Goal: Information Seeking & Learning: Learn about a topic

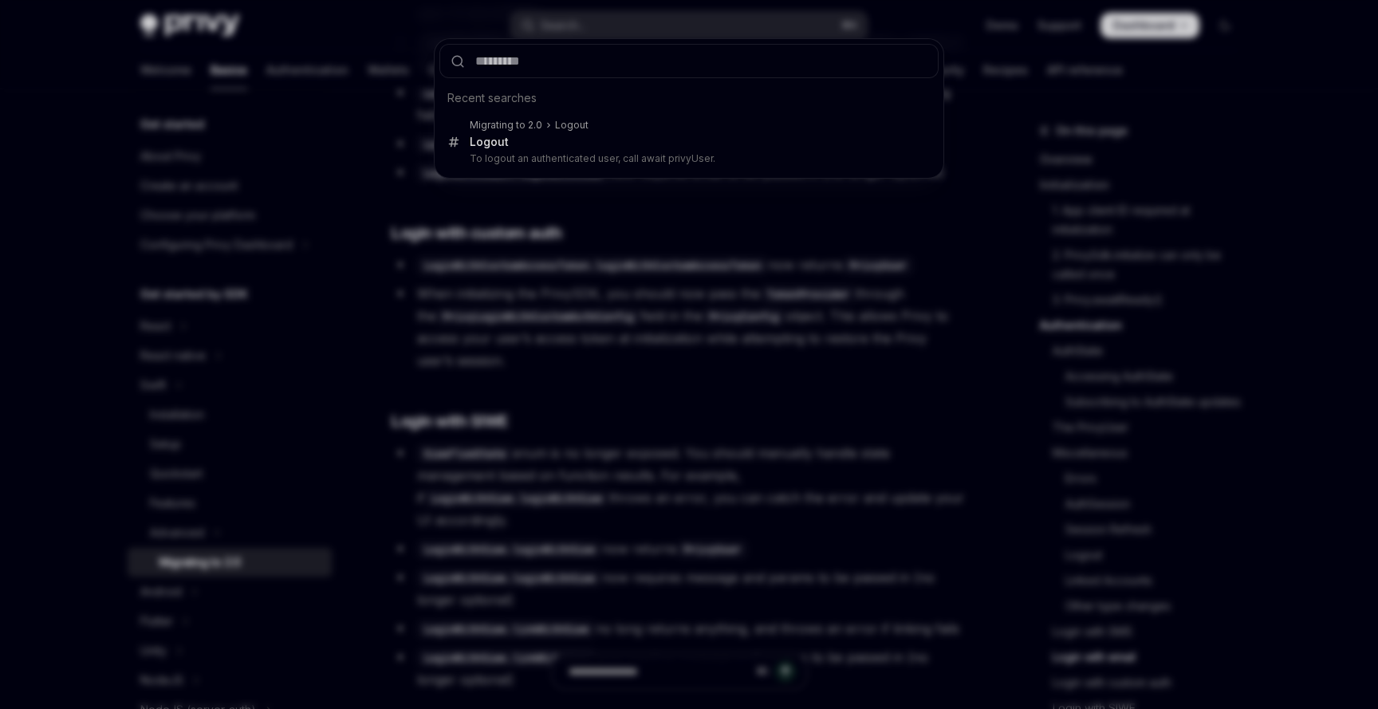
type input "**********"
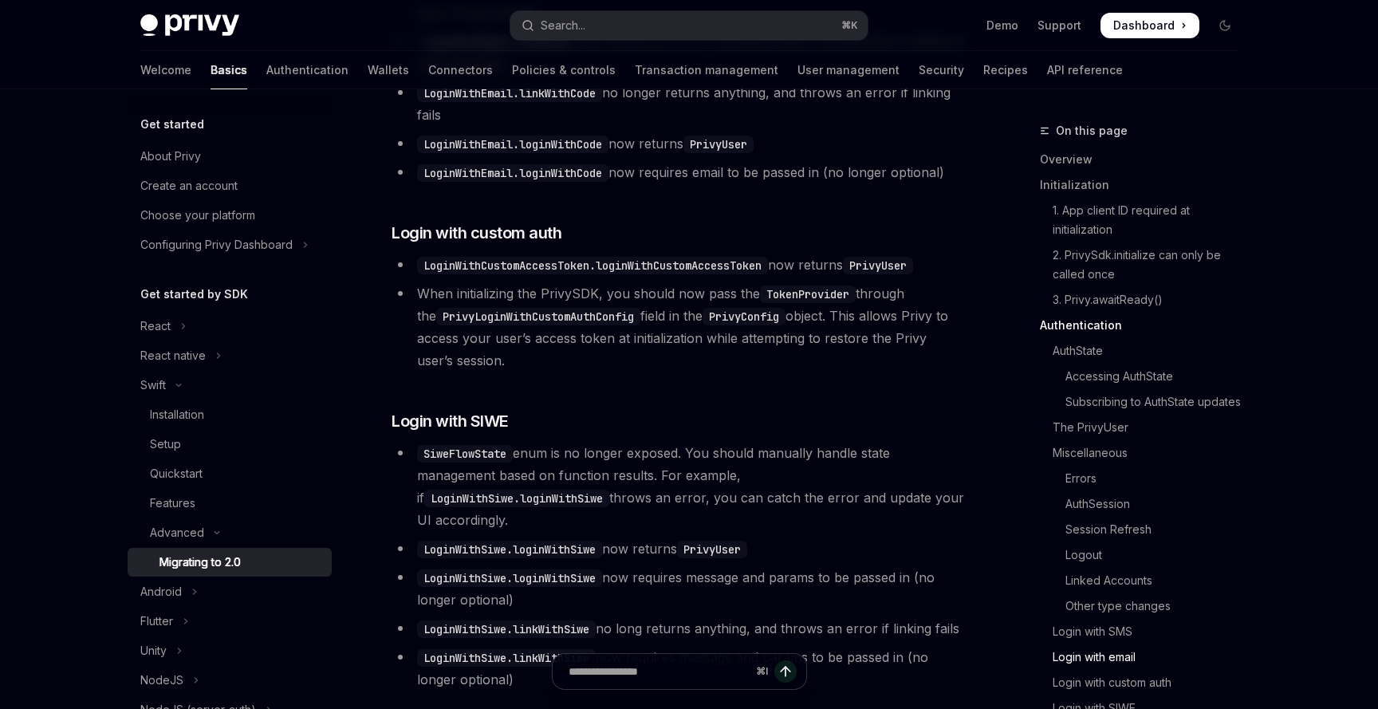
type textarea "*"
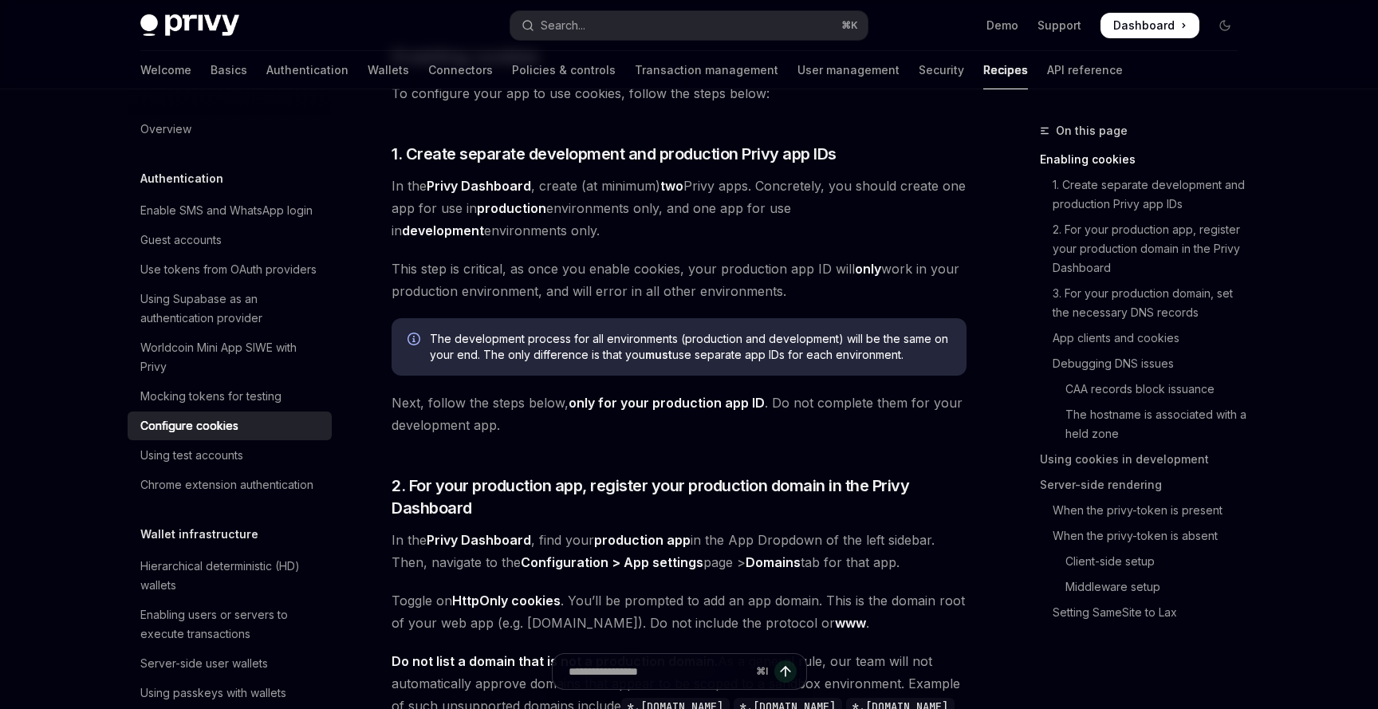
scroll to position [390, 0]
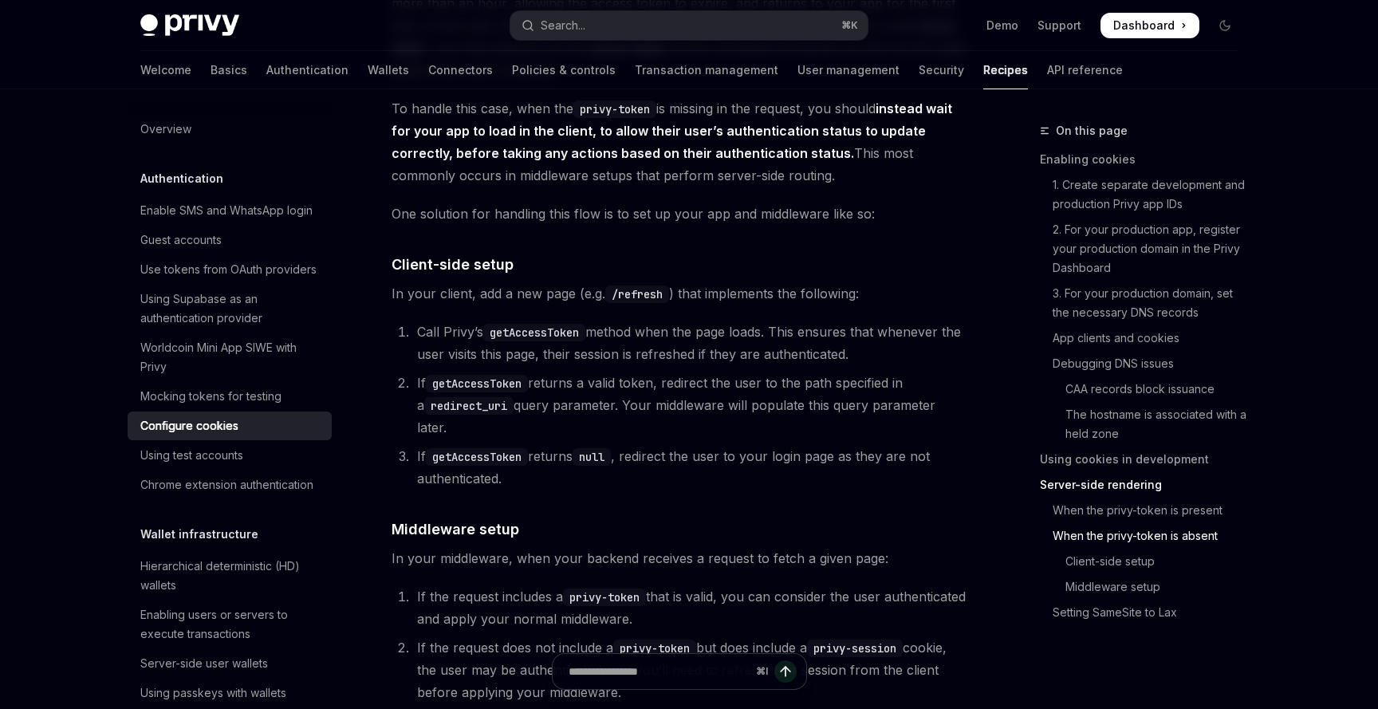
click at [679, 305] on span "In your client, add a new page (e.g. /refresh ) that implements the following:" at bounding box center [678, 293] width 575 height 22
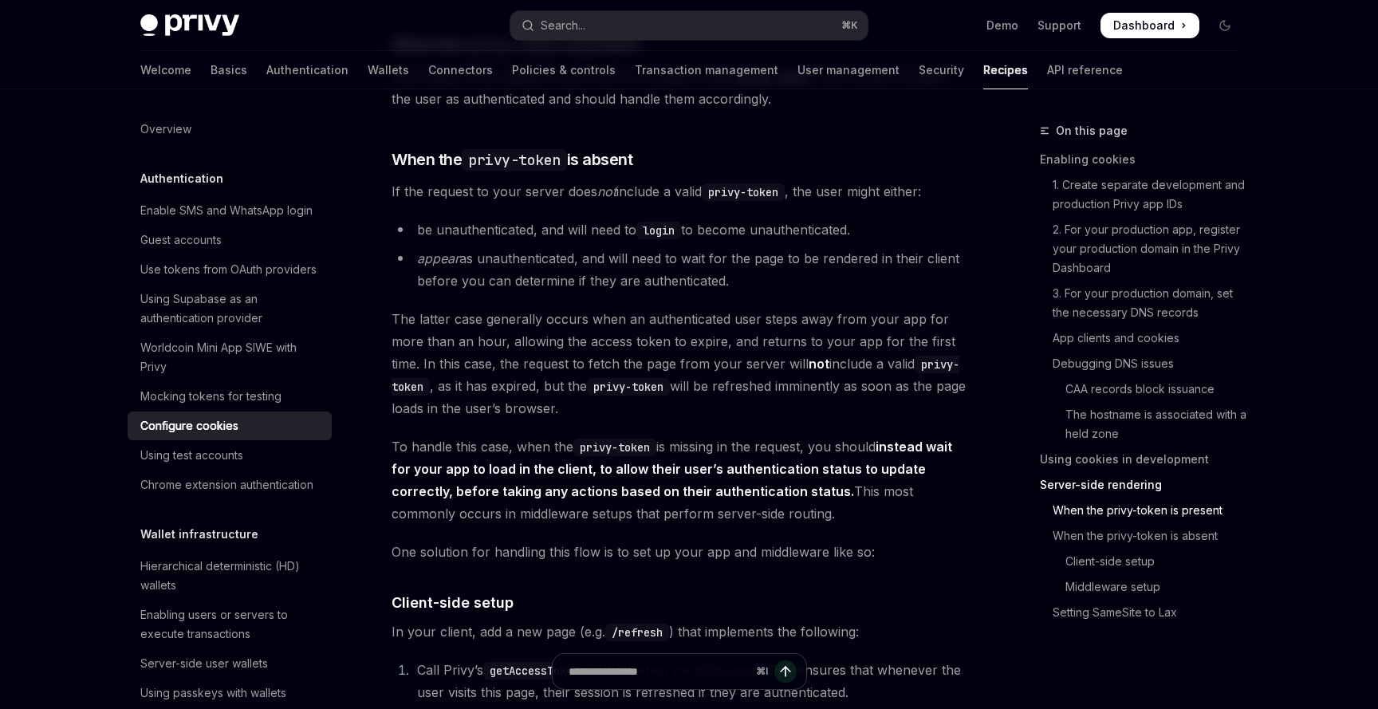
scroll to position [3410, 0]
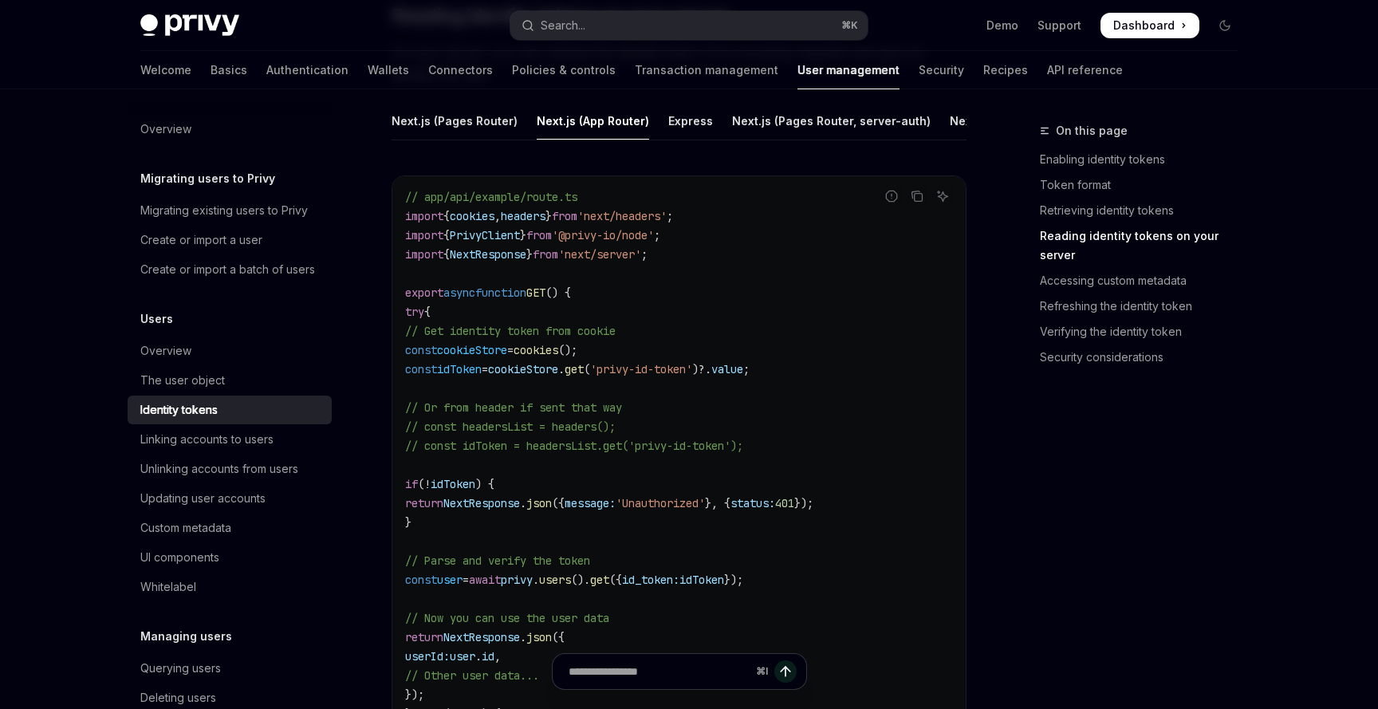
scroll to position [2216, 0]
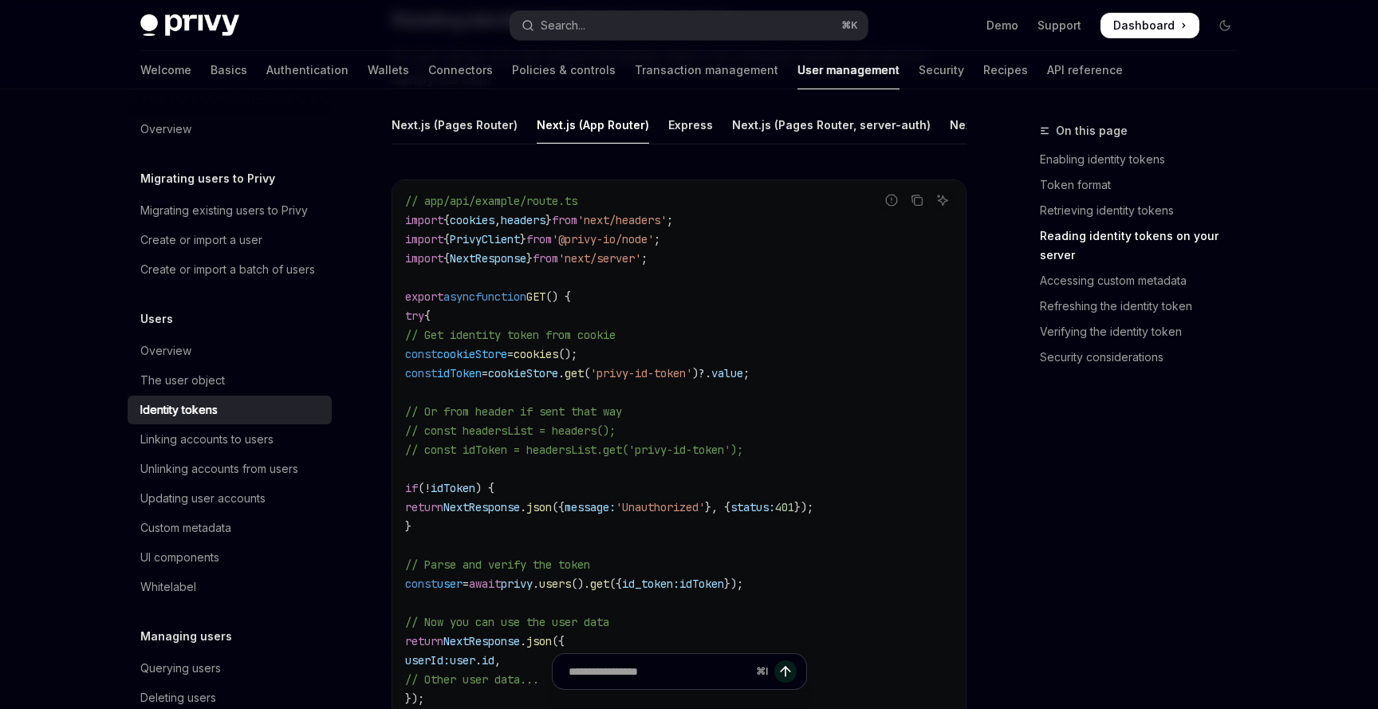
click at [772, 330] on code "// app/api/example/route.ts import { cookies , headers } from 'next/headers' ; …" at bounding box center [679, 497] width 548 height 612
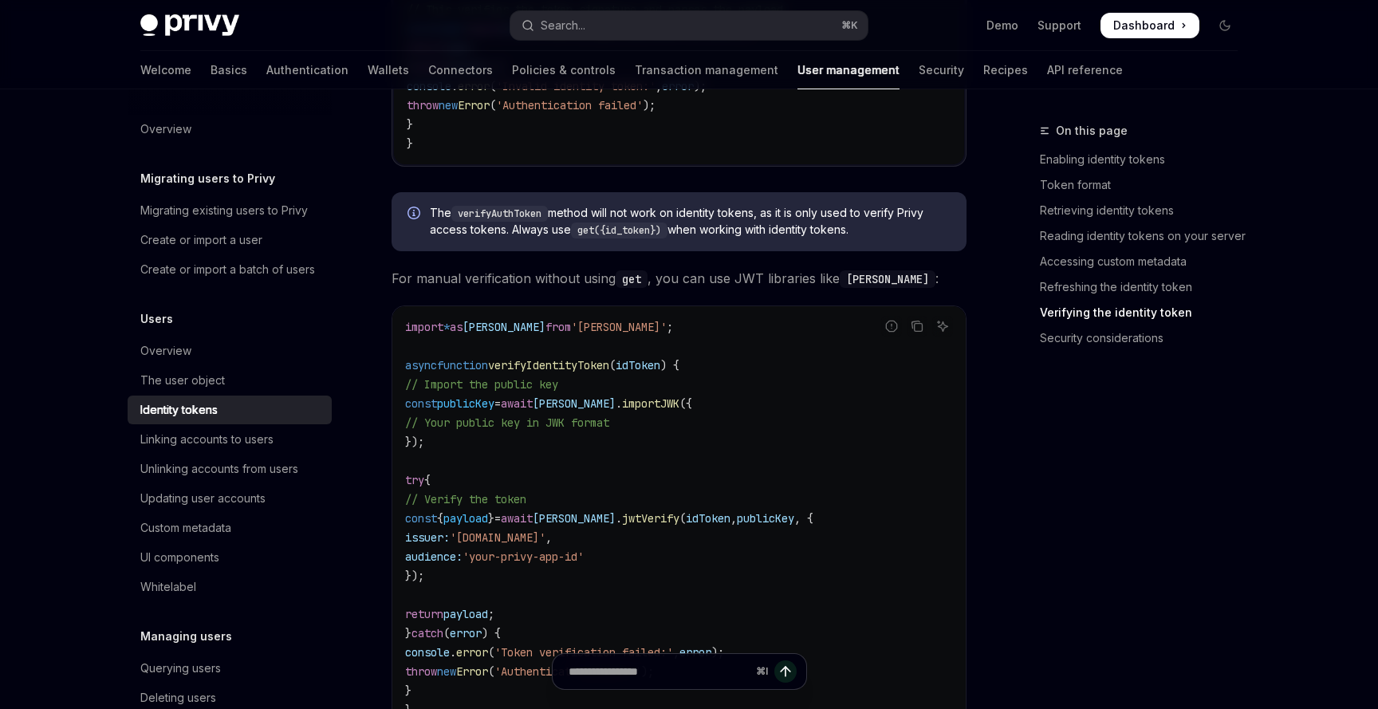
scroll to position [4730, 0]
click at [1010, 413] on div "On this page Enabling identity tokens Token format Retrieving identity tokens R…" at bounding box center [1129, 415] width 242 height 588
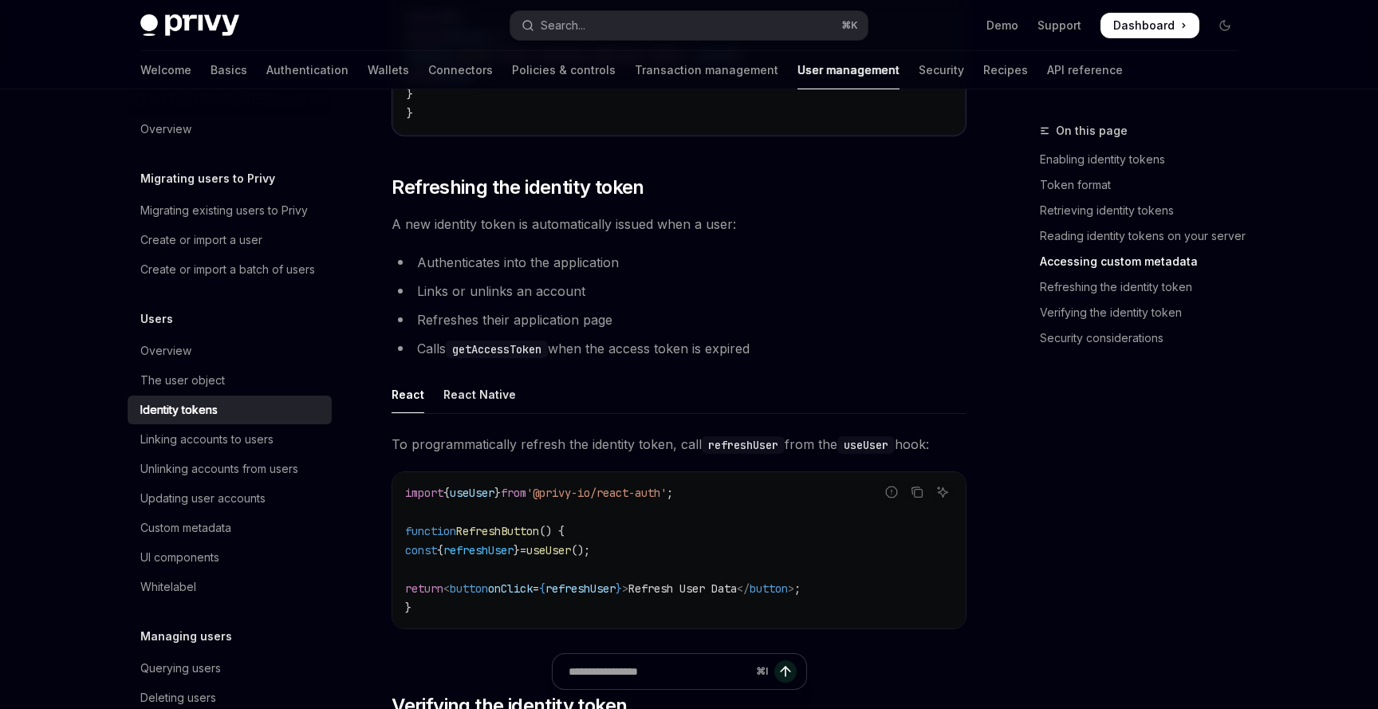
click at [506, 358] on code "getAccessToken" at bounding box center [497, 349] width 102 height 18
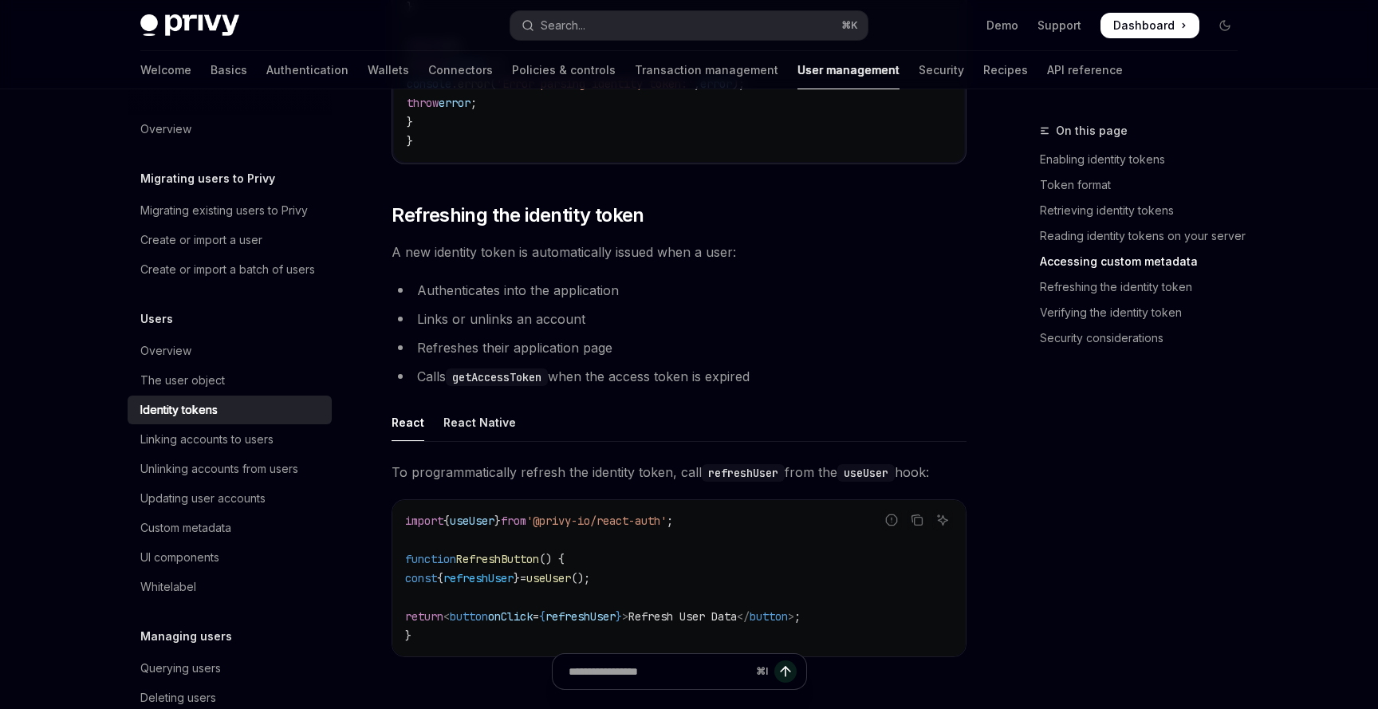
scroll to position [3719, 0]
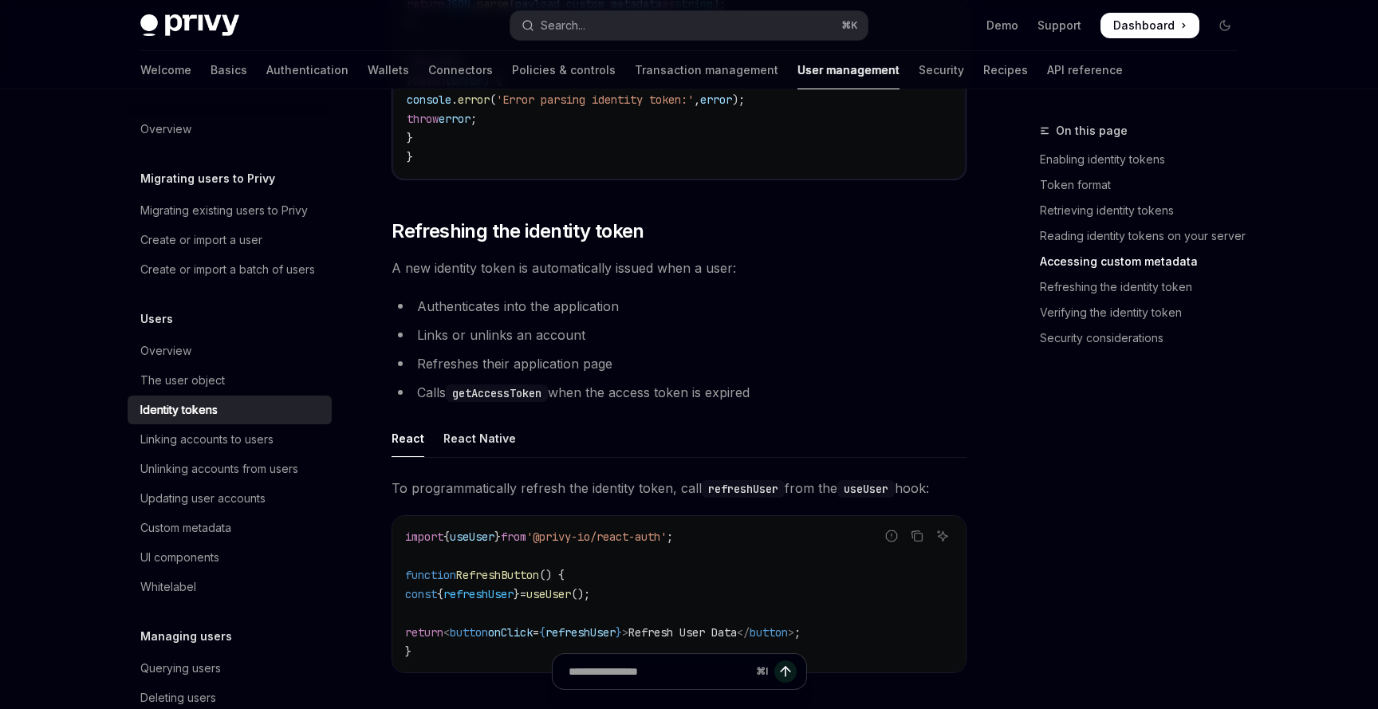
click at [769, 374] on li "Refreshes their application page" at bounding box center [678, 363] width 575 height 22
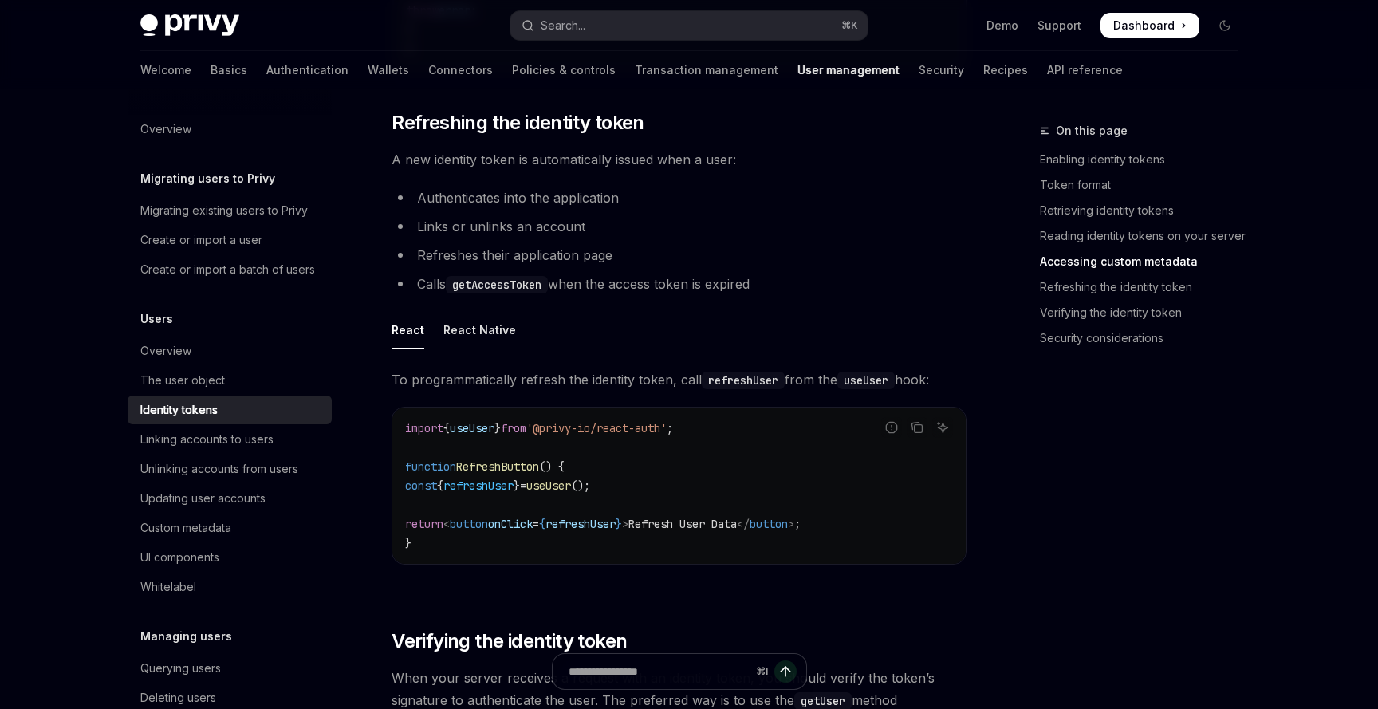
scroll to position [3854, 0]
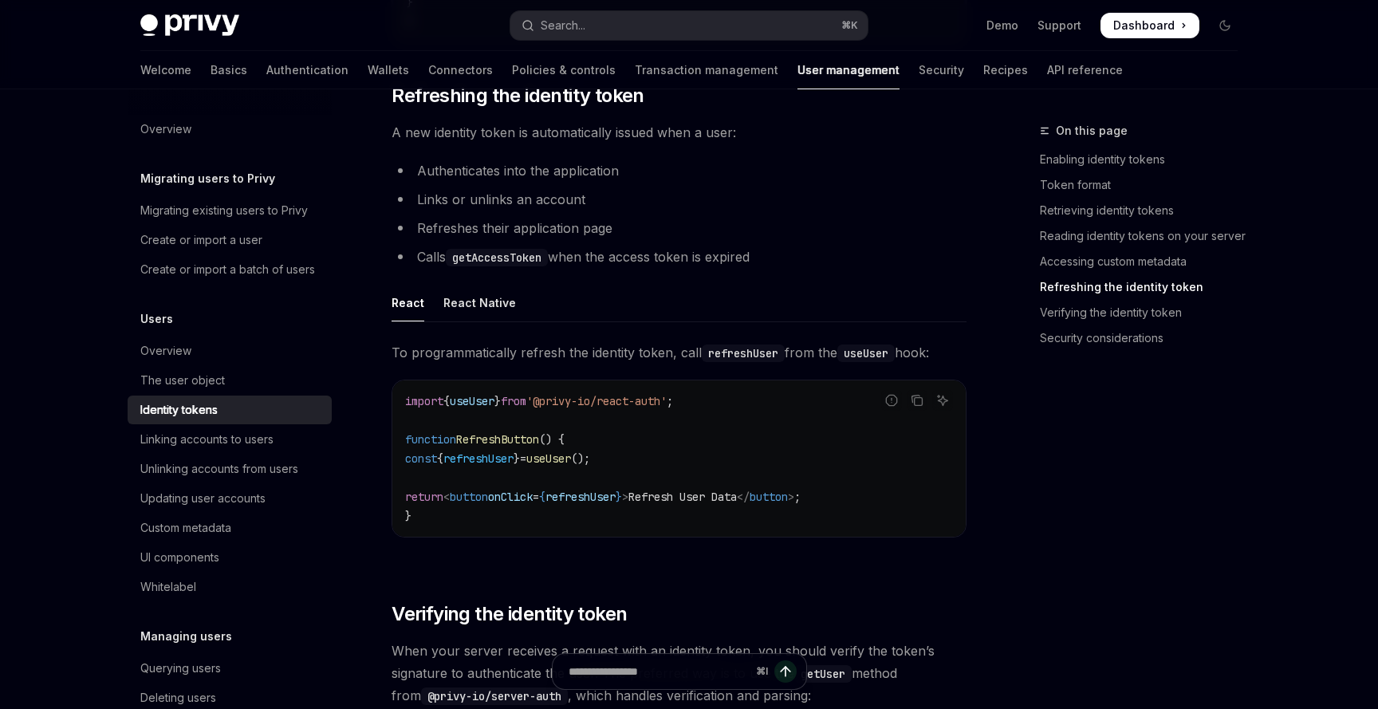
click at [510, 263] on code "getAccessToken" at bounding box center [497, 258] width 102 height 18
copy code "getAccessToken"
click at [599, 33] on button "Search... ⌘ K" at bounding box center [688, 25] width 357 height 29
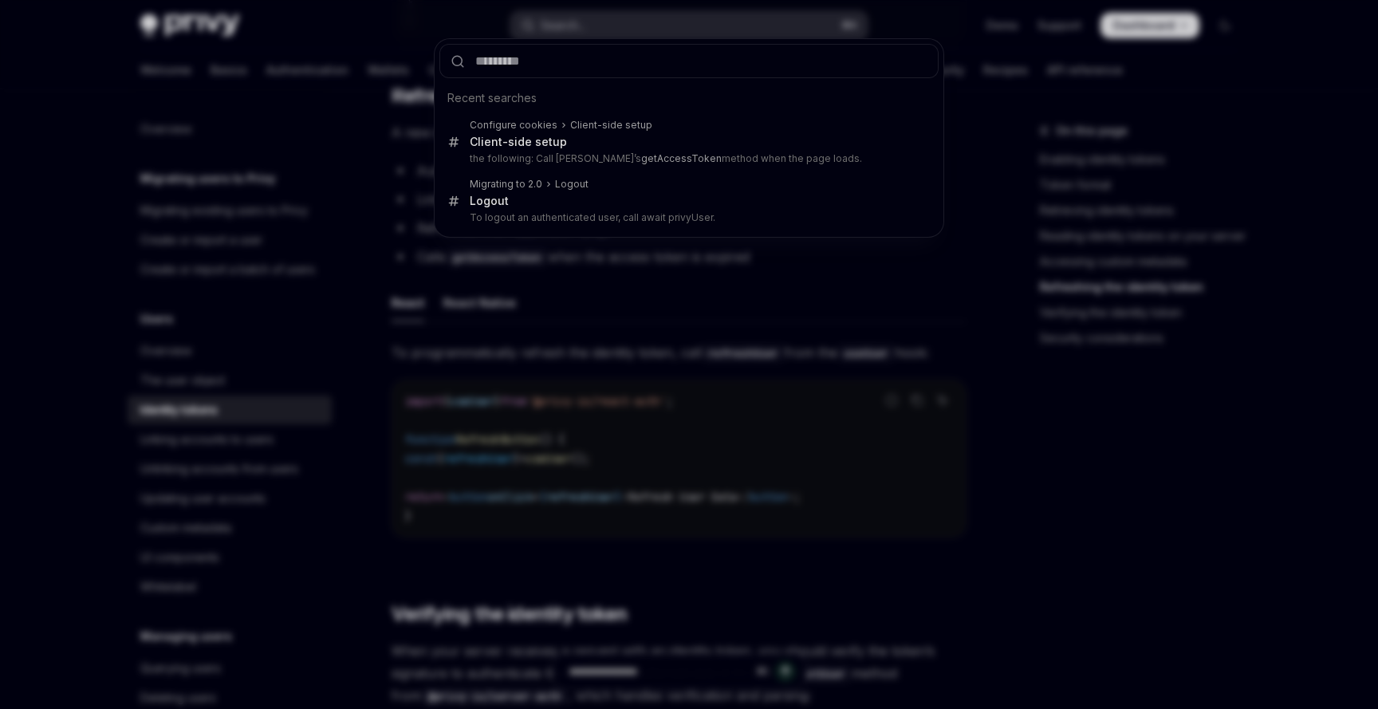
type input "**********"
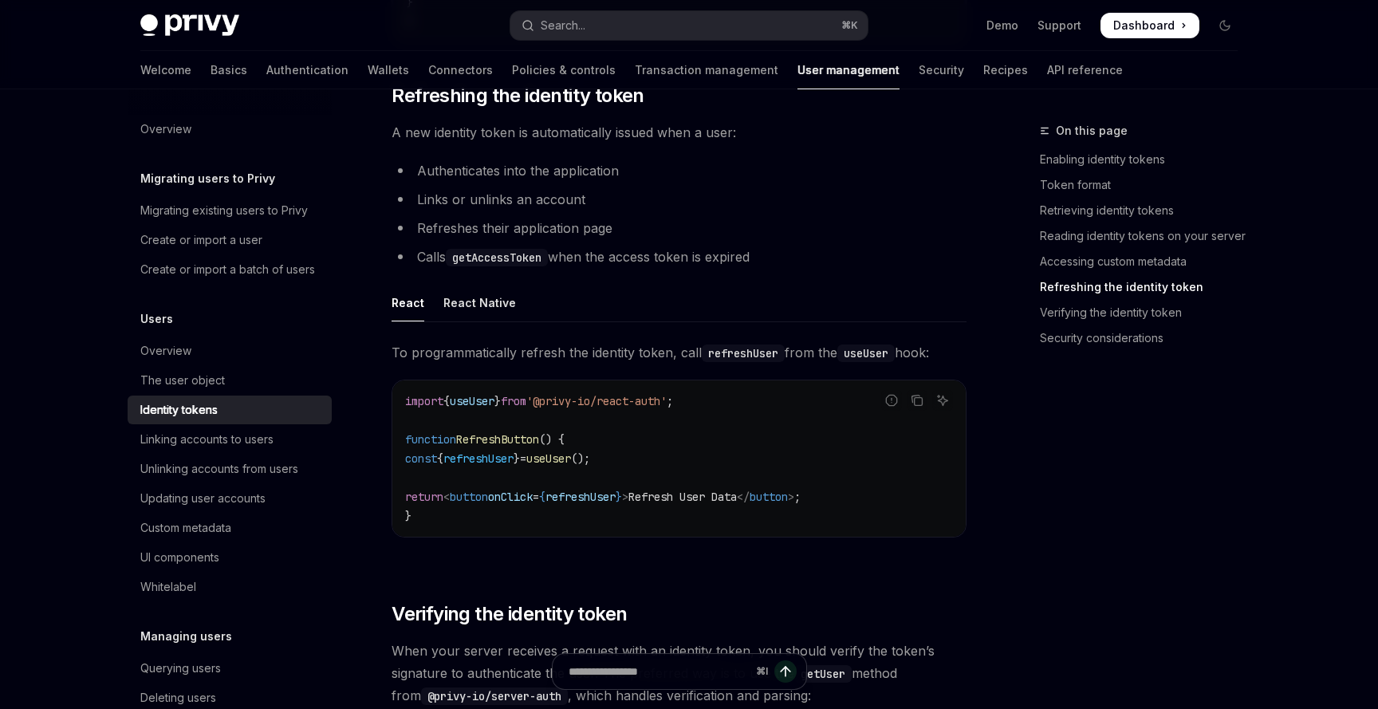
type textarea "*"
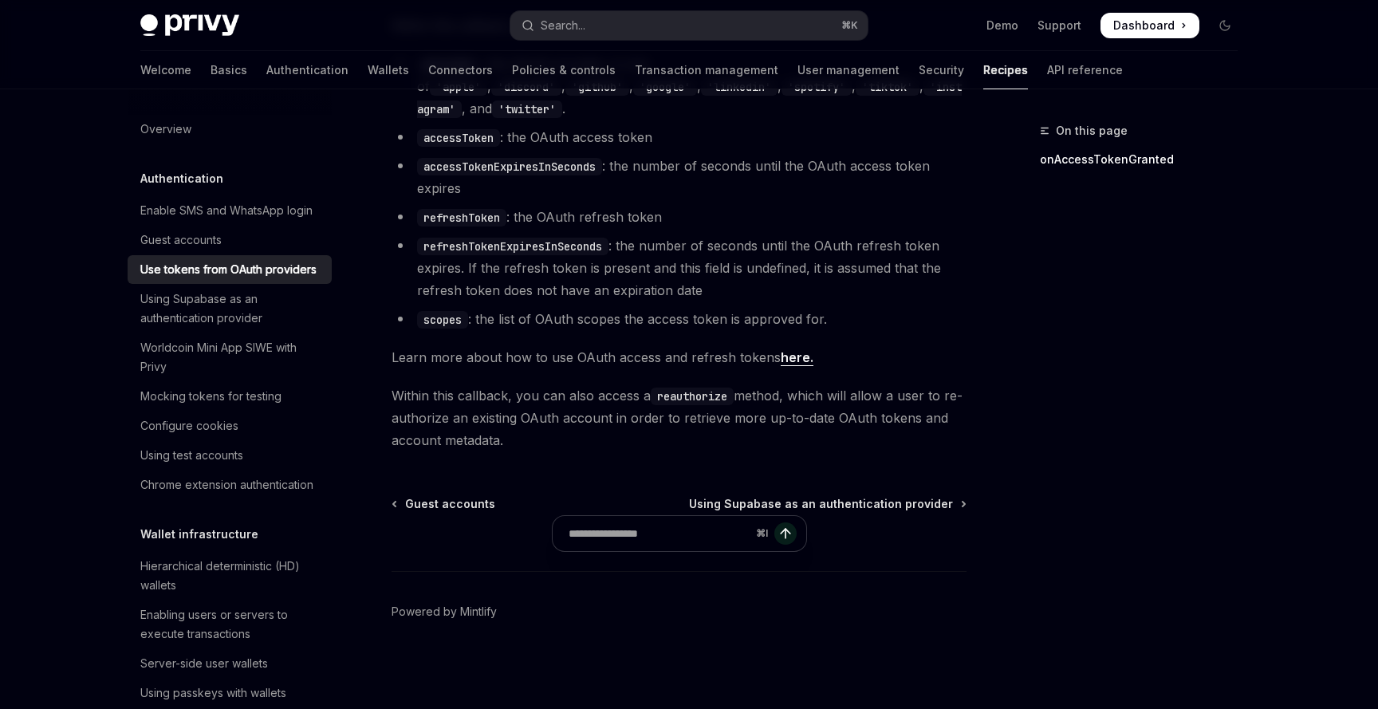
scroll to position [96, 0]
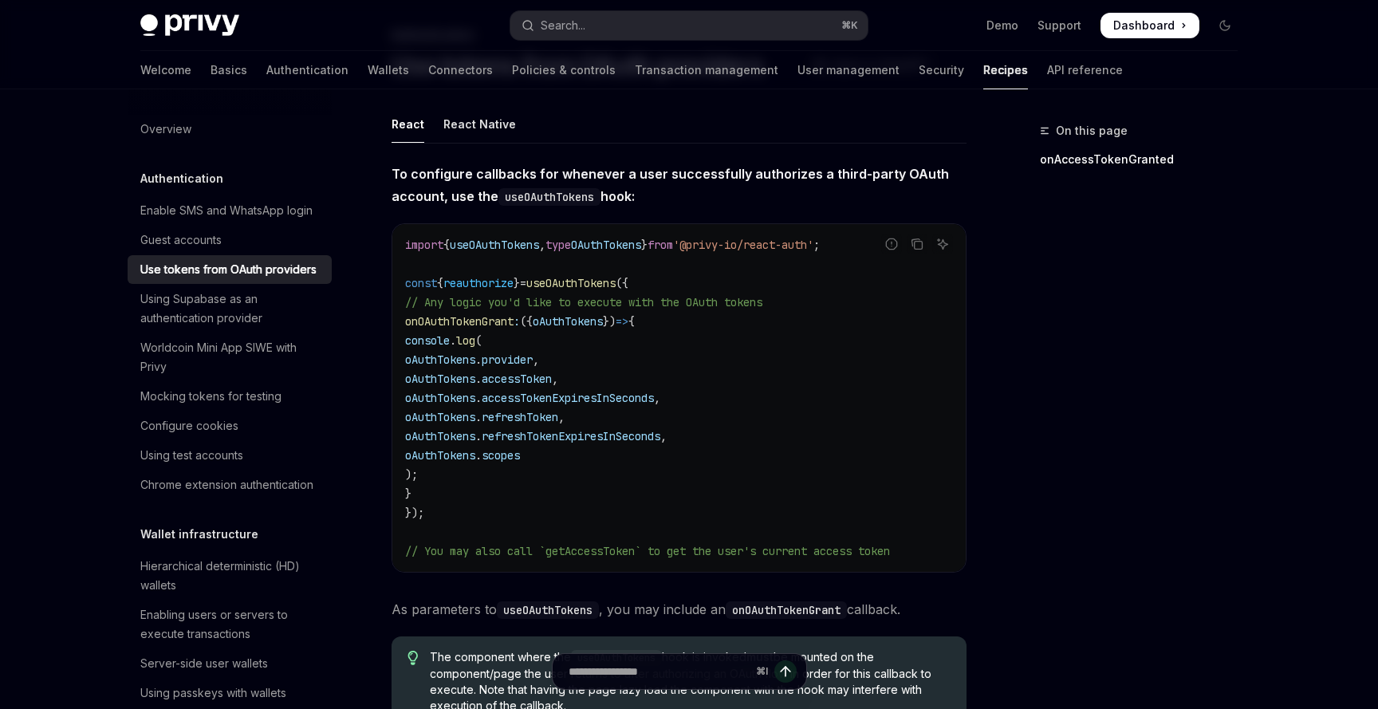
click at [1036, 300] on div "On this page onAccessTokenGranted" at bounding box center [1129, 415] width 242 height 588
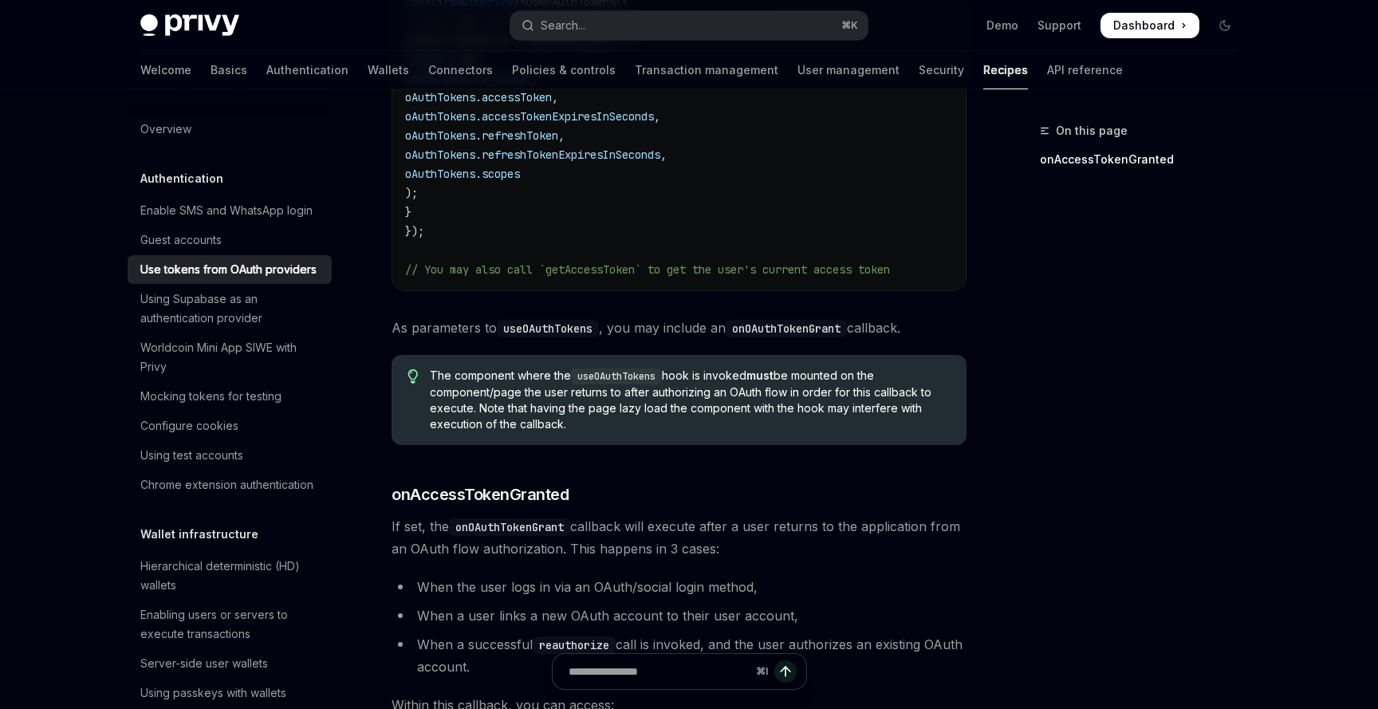
scroll to position [431, 0]
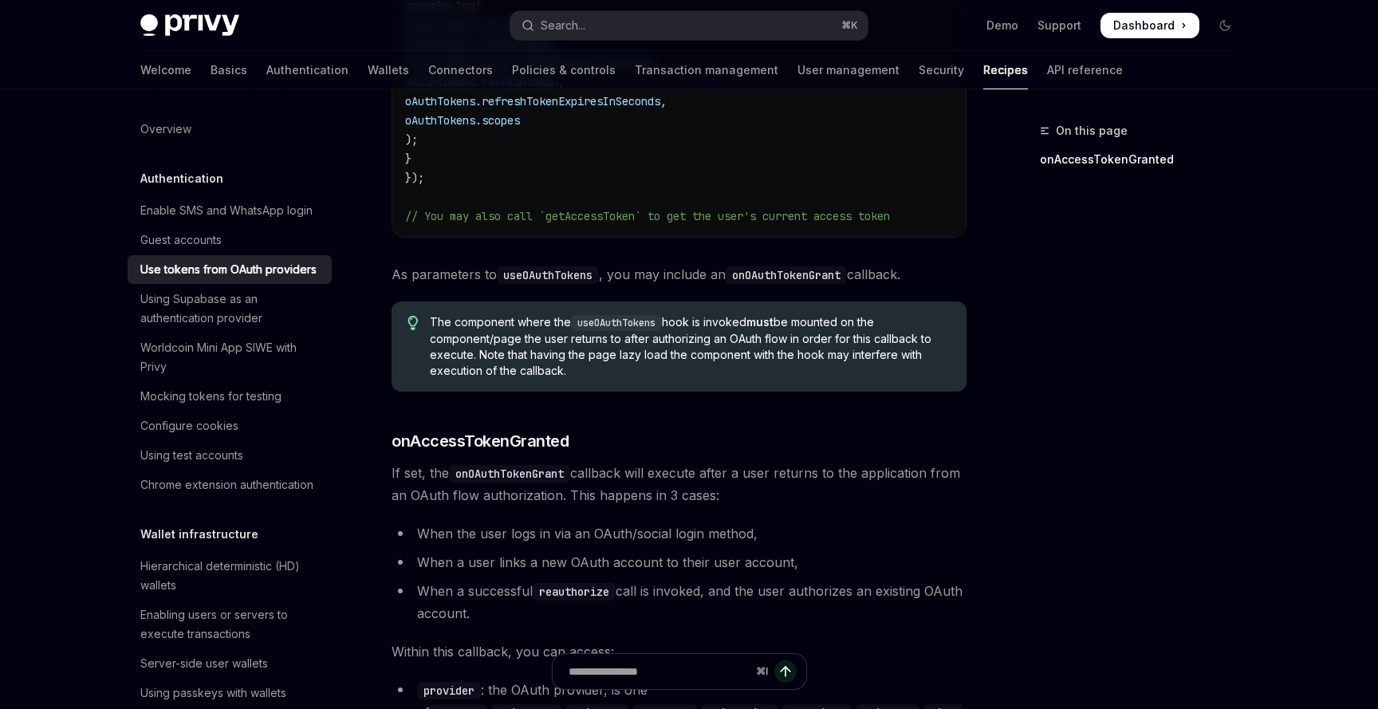
click at [620, 217] on span "// You may also call `getAccessToken` to get the user's current access token" at bounding box center [647, 216] width 485 height 14
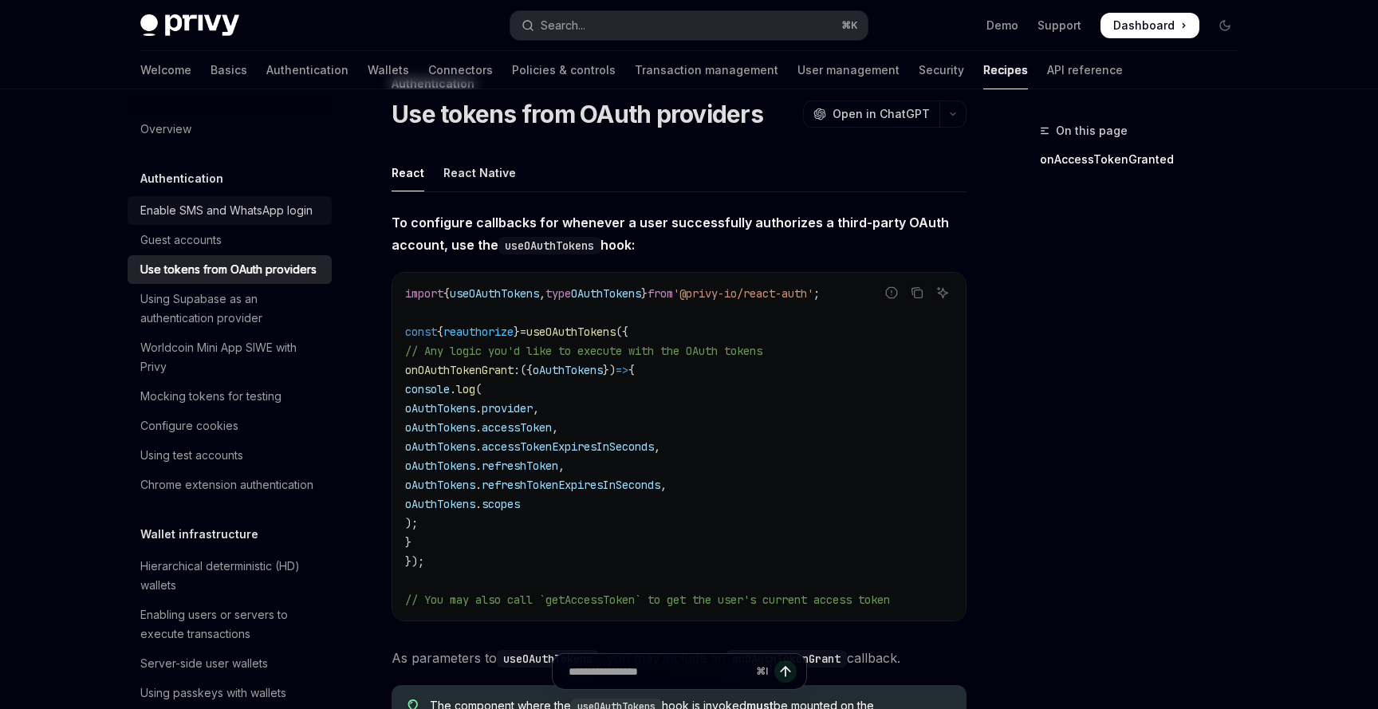
scroll to position [0, 0]
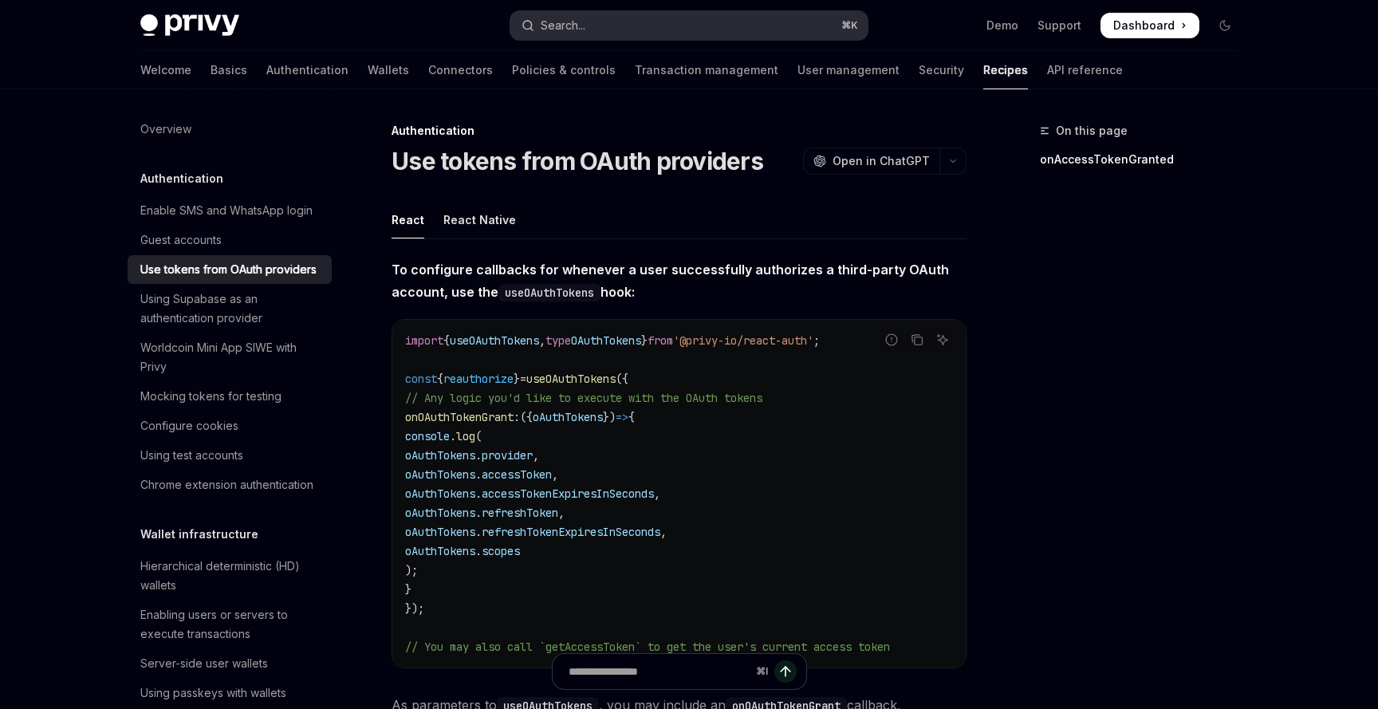
click at [638, 18] on button "Search... ⌘ K" at bounding box center [688, 25] width 357 height 29
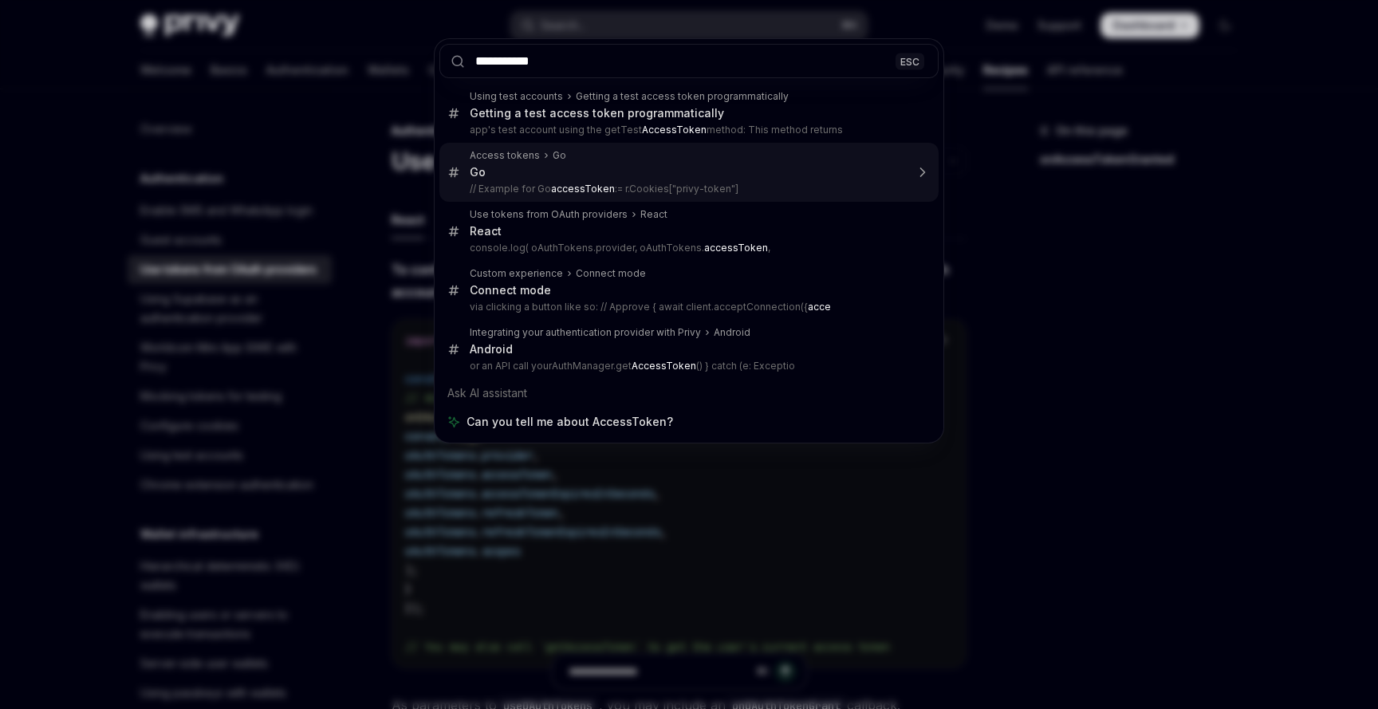
type input "**********"
